Goal: Task Accomplishment & Management: Use online tool/utility

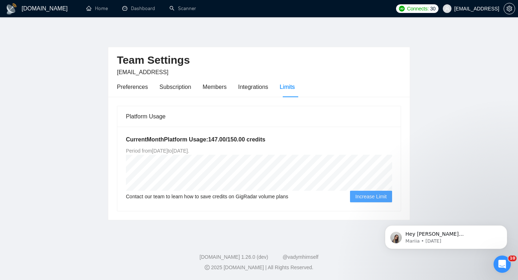
click at [356, 199] on span "Increase Limit" at bounding box center [370, 196] width 31 height 8
click at [379, 194] on span "Increase Limit" at bounding box center [370, 196] width 31 height 8
click at [504, 229] on button "Dismiss notification" at bounding box center [504, 227] width 9 height 9
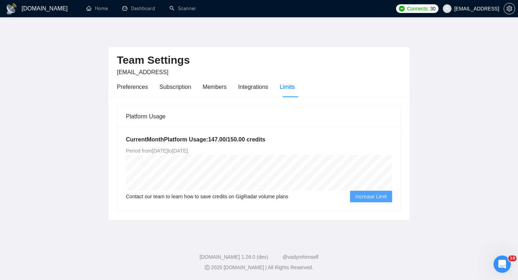
click at [388, 200] on button "Increase Limit" at bounding box center [371, 197] width 42 height 12
click at [384, 196] on span "Increase Limit" at bounding box center [370, 196] width 31 height 8
click at [259, 83] on div "Integrations" at bounding box center [253, 86] width 30 height 9
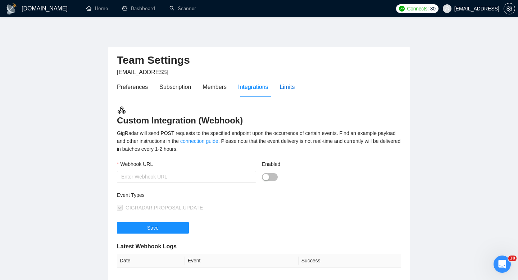
click at [284, 88] on div "Limits" at bounding box center [287, 86] width 15 height 9
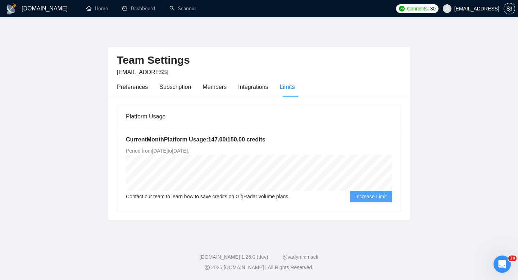
click at [355, 195] on span "Increase Limit" at bounding box center [370, 196] width 31 height 8
click at [179, 11] on link "Scanner" at bounding box center [182, 8] width 27 height 6
